Goal: Task Accomplishment & Management: Manage account settings

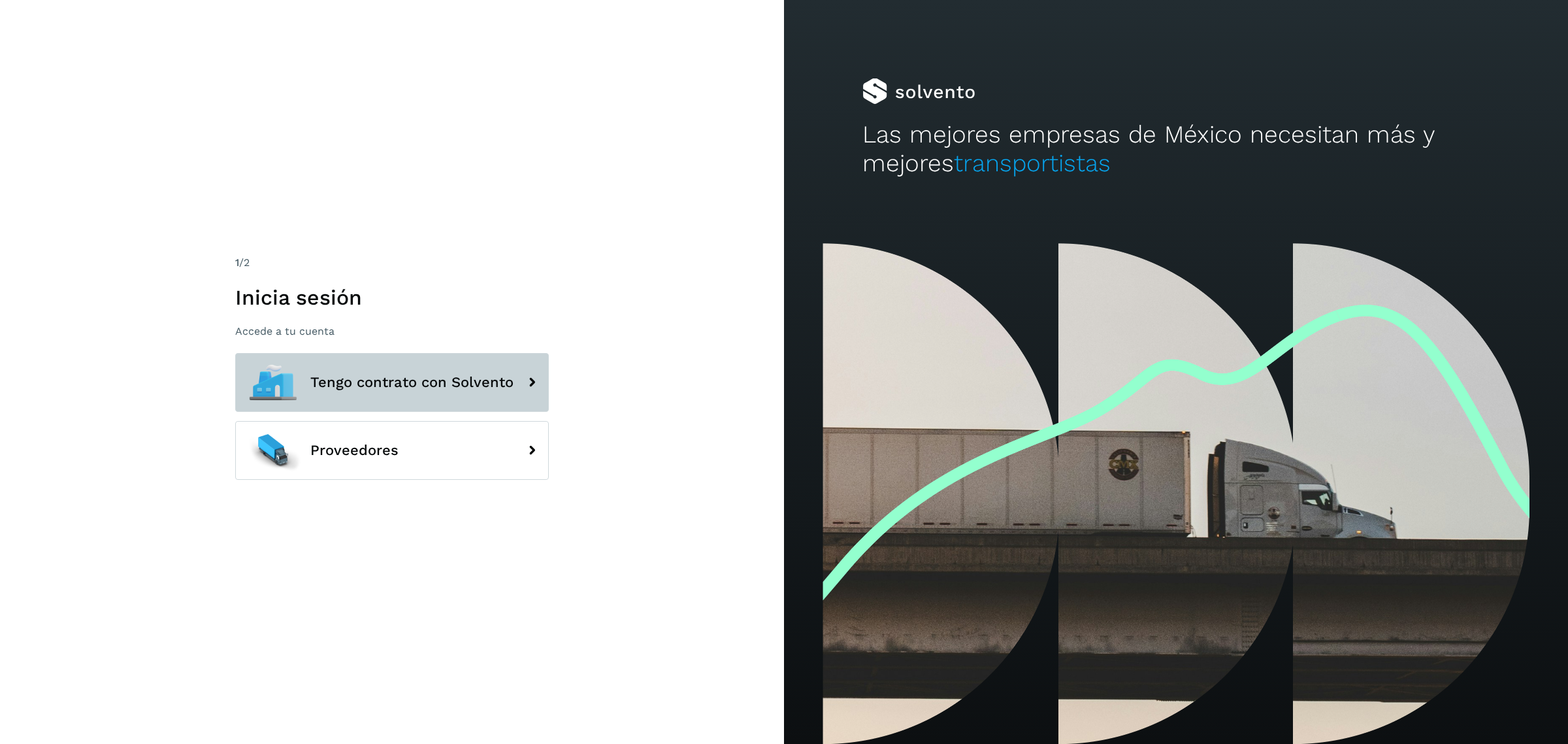
click at [438, 369] on button "Tengo contrato con Solvento" at bounding box center [392, 382] width 313 height 59
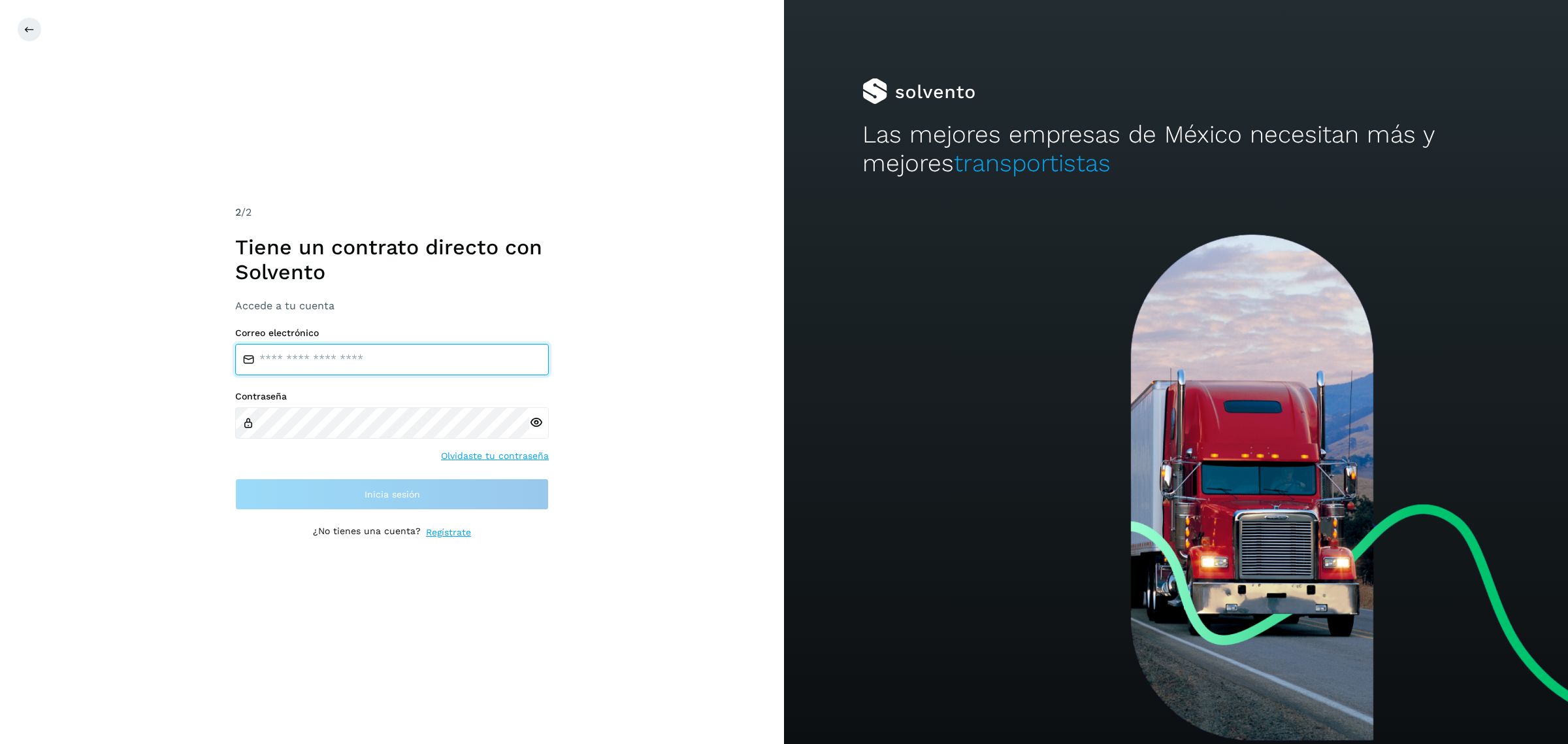
type input "**********"
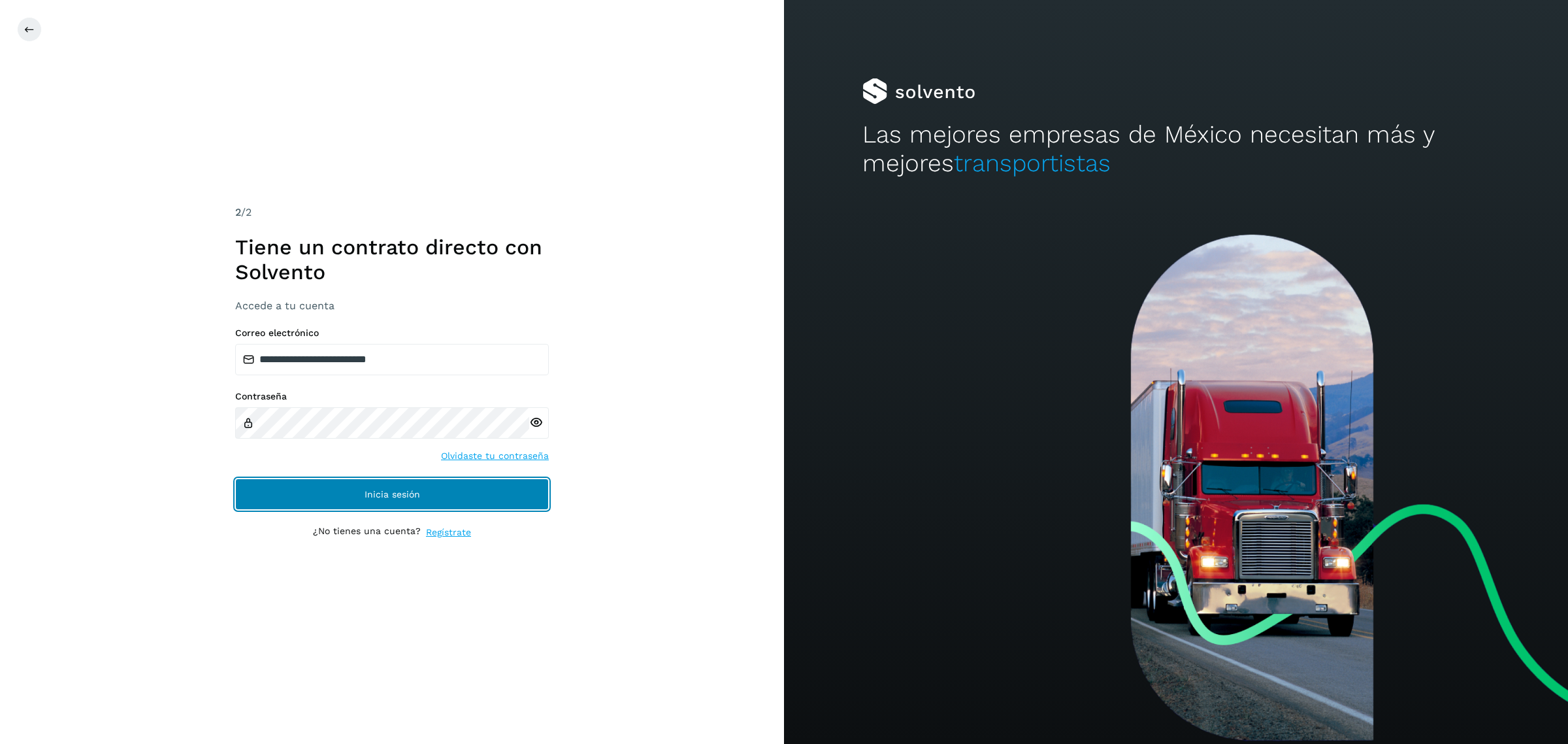
click at [435, 504] on button "Inicia sesión" at bounding box center [392, 494] width 313 height 31
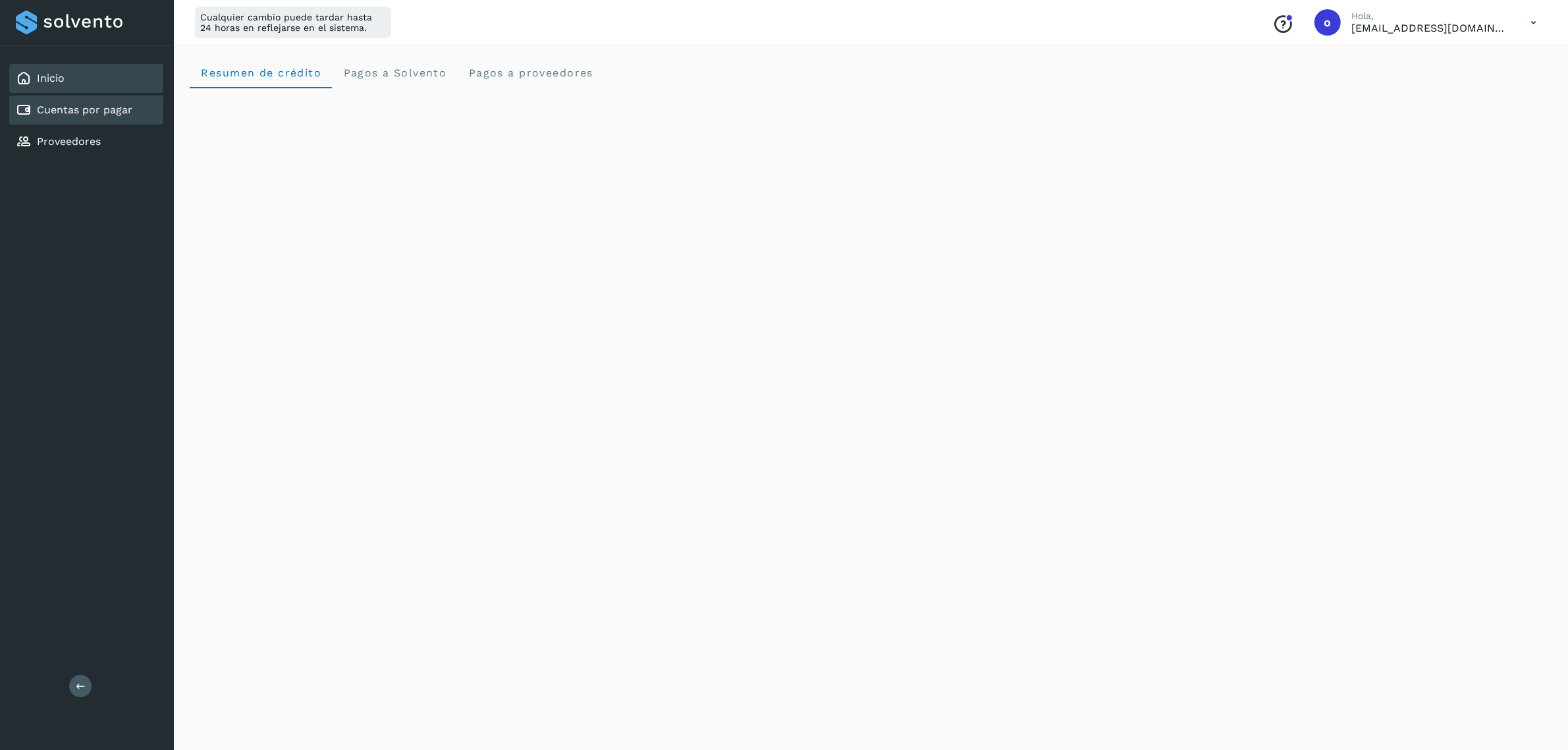
click at [90, 112] on link "Cuentas por pagar" at bounding box center [85, 109] width 95 height 13
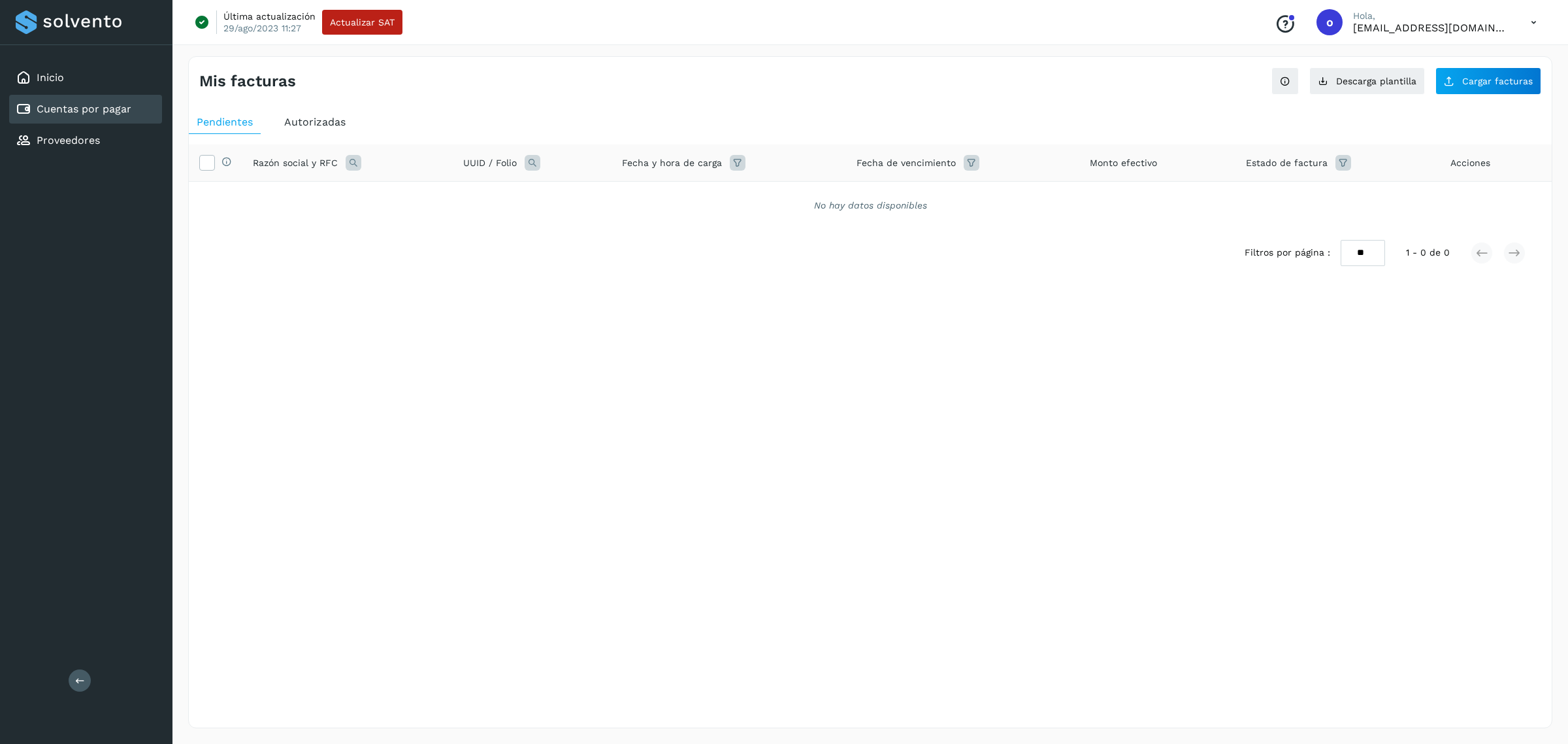
click at [312, 118] on span "Autorizadas" at bounding box center [315, 121] width 62 height 12
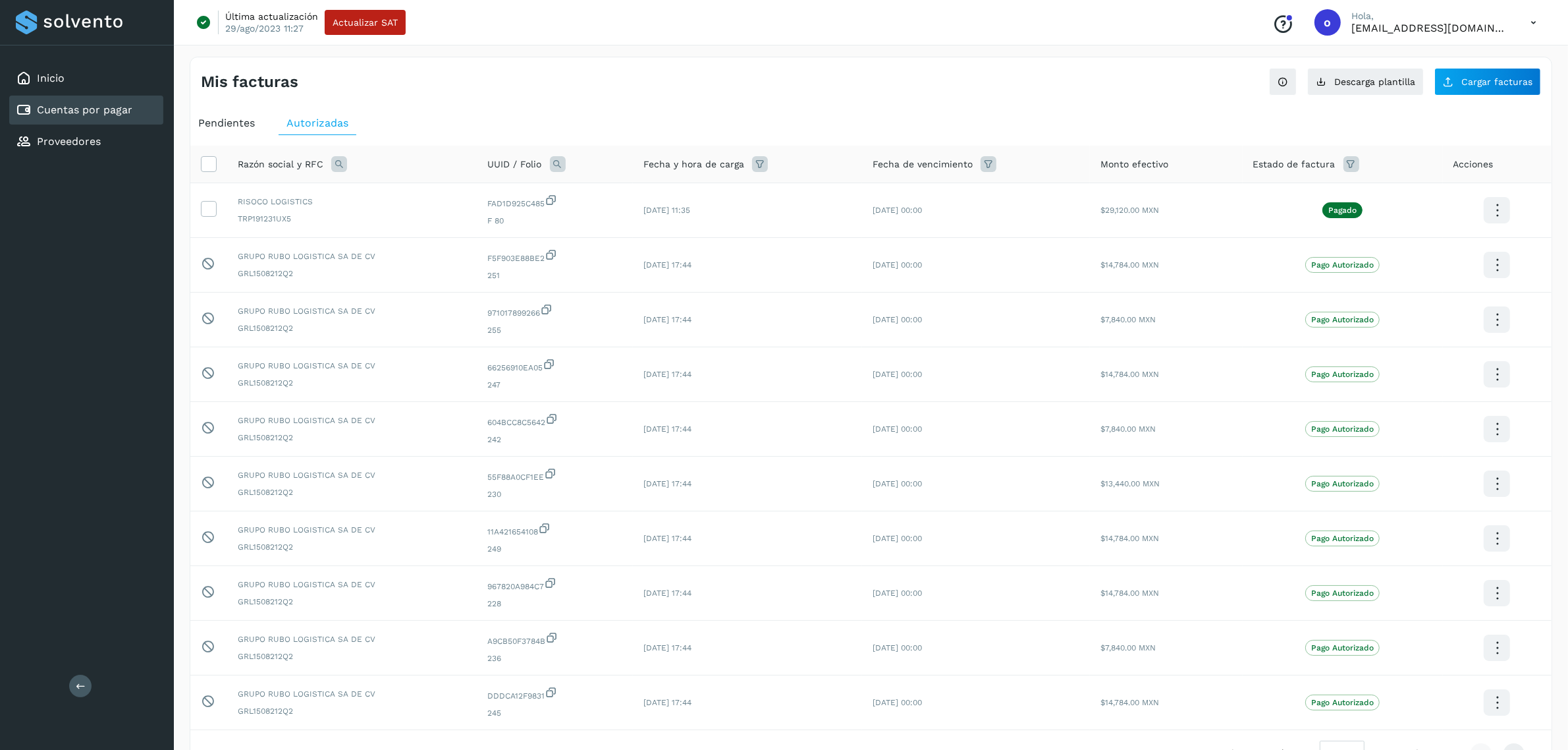
click at [238, 125] on span "Pendientes" at bounding box center [227, 122] width 57 height 13
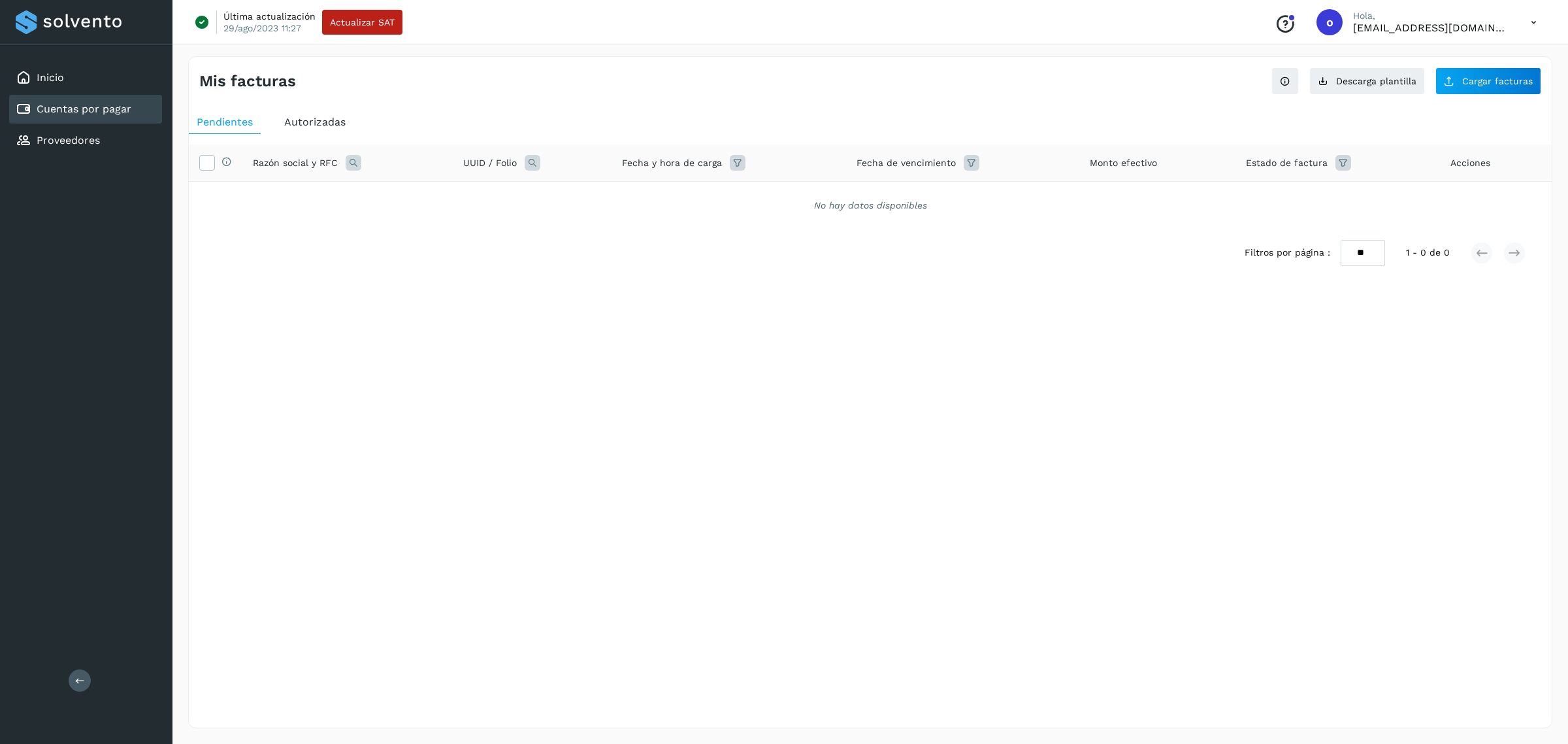
click at [327, 124] on span "Autorizadas" at bounding box center [315, 121] width 62 height 12
click at [334, 158] on icon at bounding box center [336, 163] width 16 height 16
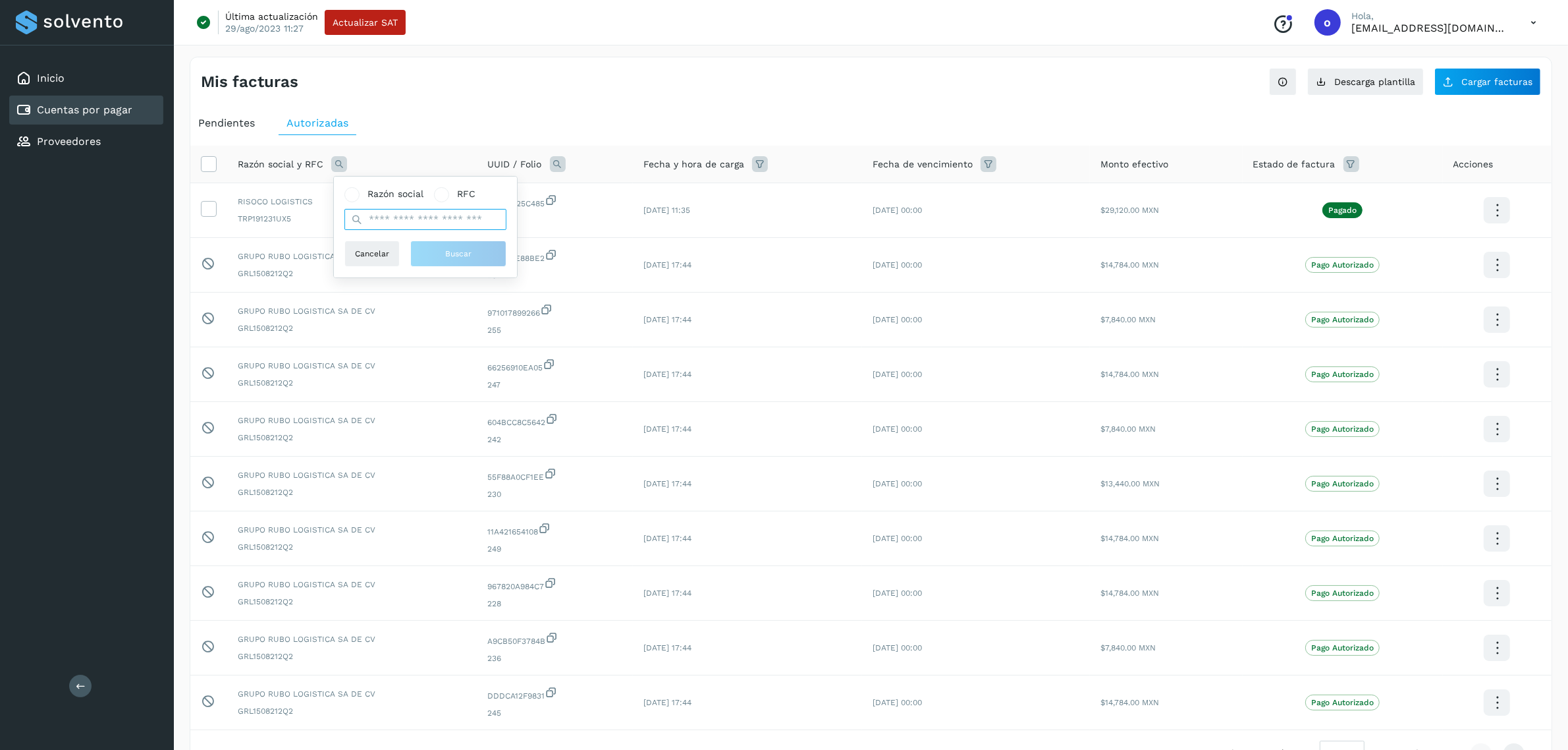
click at [422, 218] on input "text" at bounding box center [425, 220] width 162 height 21
type input "********"
click at [462, 253] on span "Buscar" at bounding box center [458, 254] width 26 height 12
